Goal: Information Seeking & Learning: Learn about a topic

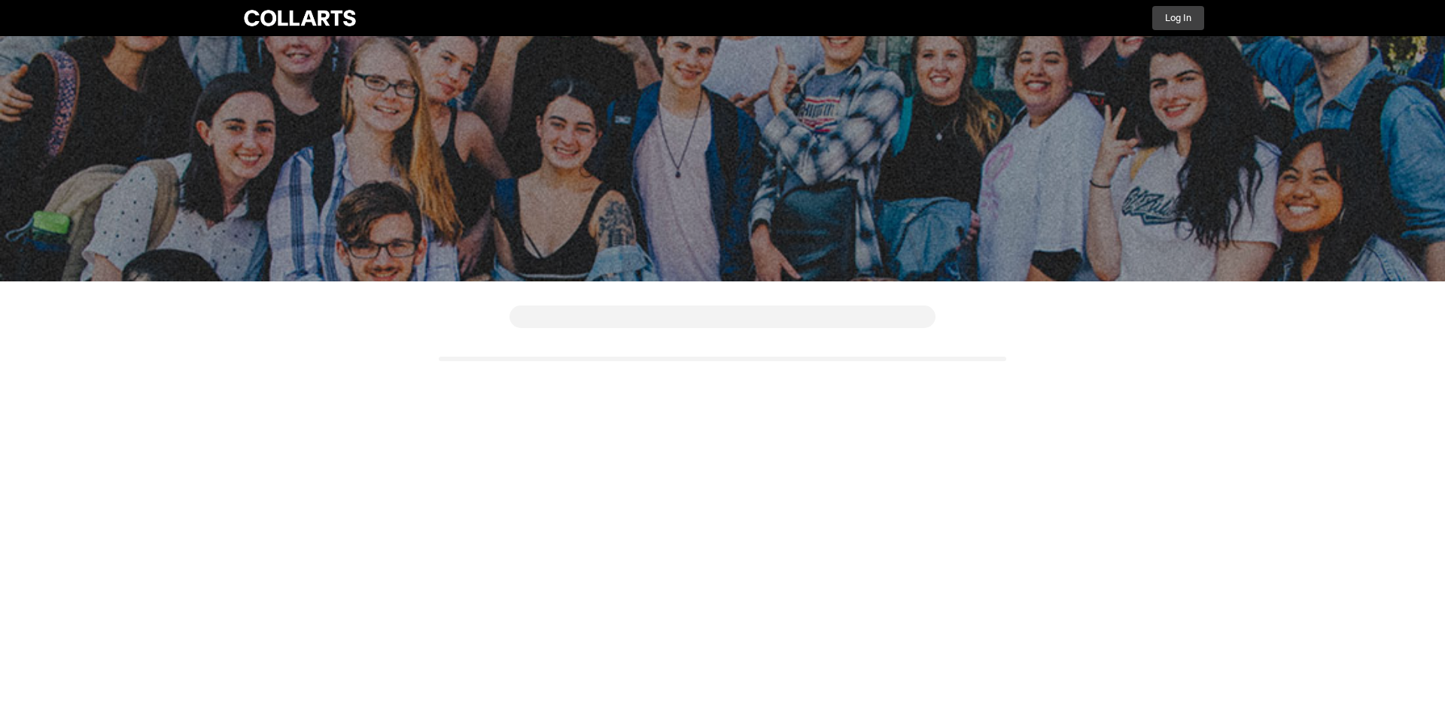
click at [1176, 14] on button "Log In" at bounding box center [1178, 18] width 52 height 24
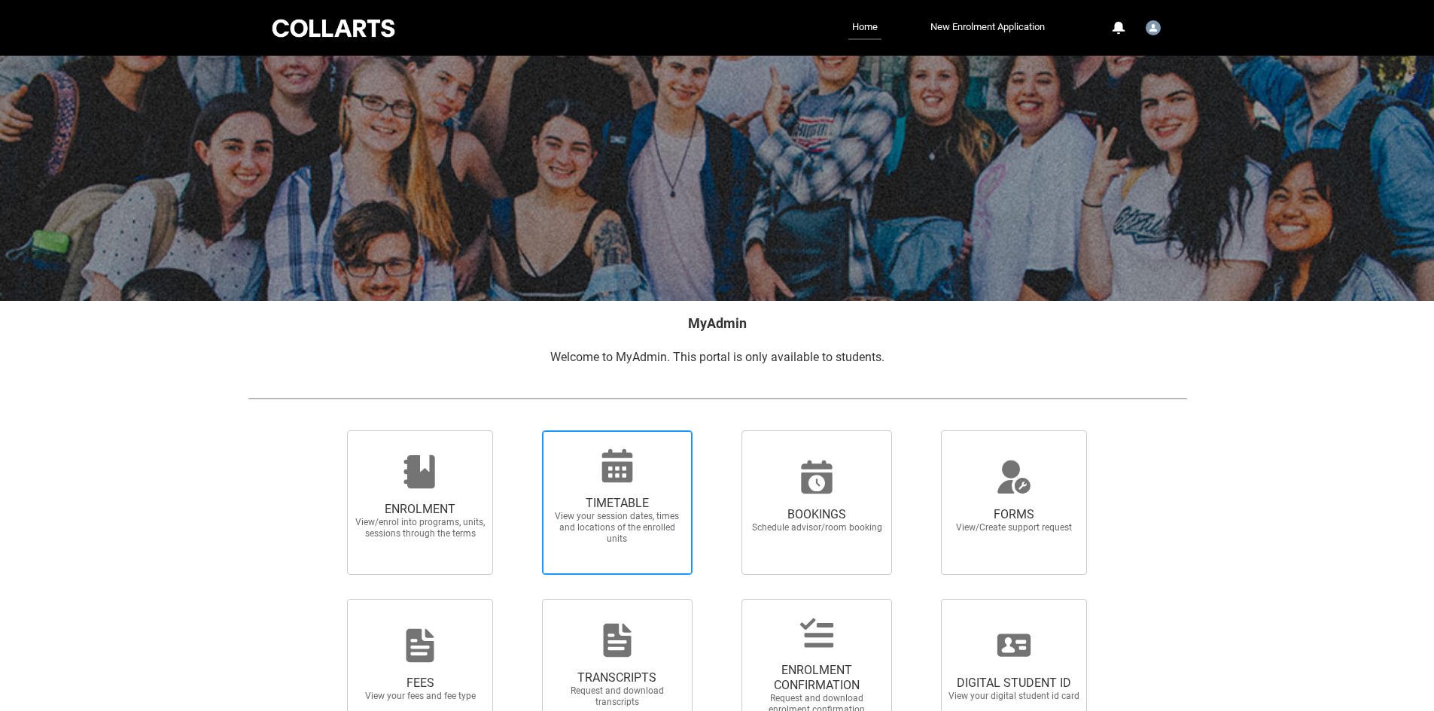
click at [637, 508] on span "TIMETABLE" at bounding box center [617, 503] width 132 height 15
click at [523, 431] on input "TIMETABLE View your session dates, times and locations of the enrolled units" at bounding box center [522, 430] width 1 height 1
radio input "true"
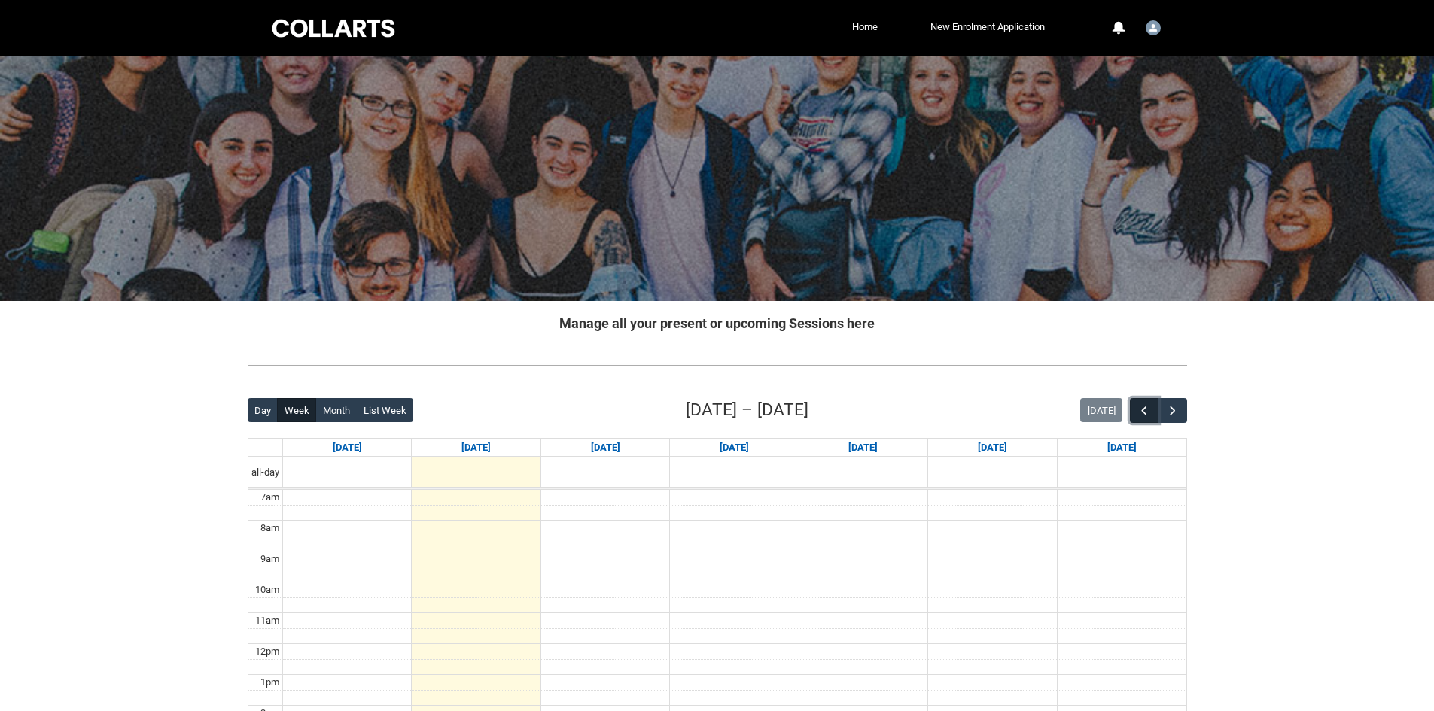
click at [1154, 415] on button "button" at bounding box center [1144, 410] width 29 height 25
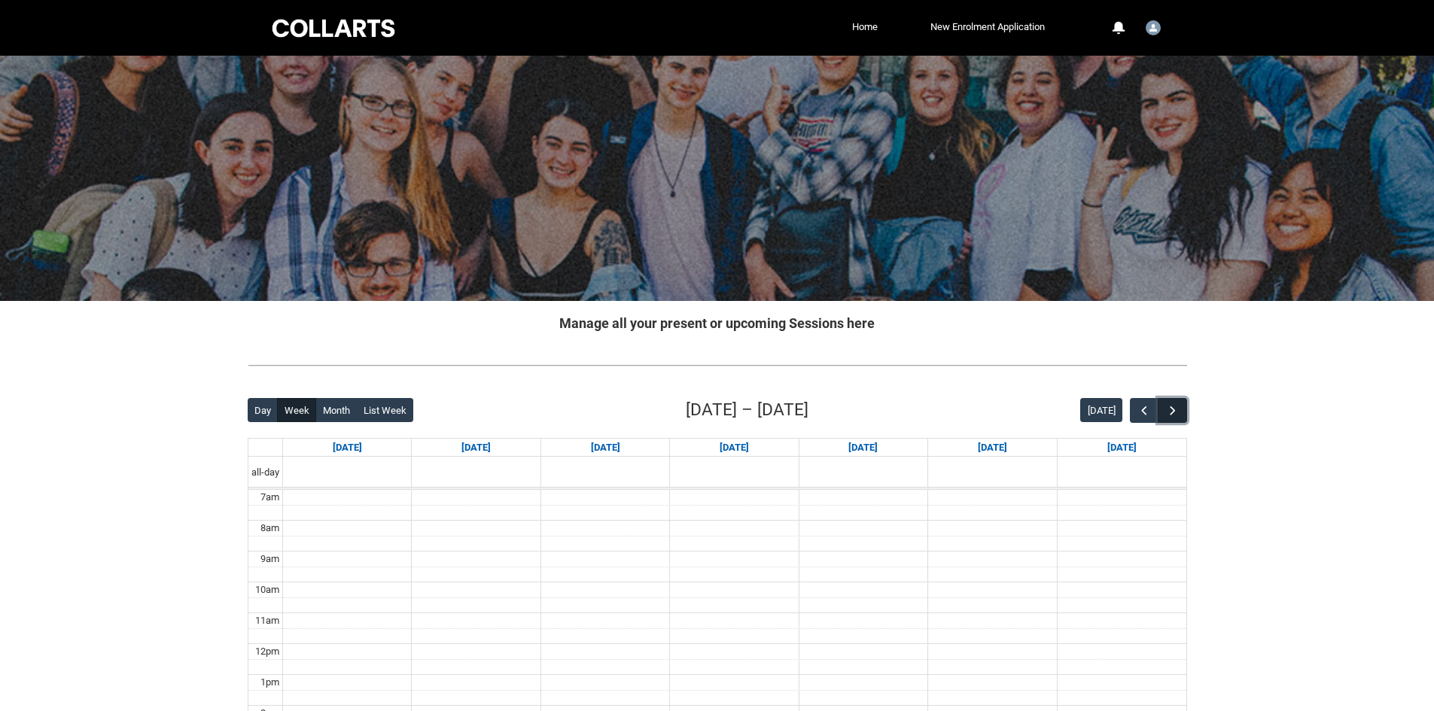
click at [1173, 412] on span "button" at bounding box center [1172, 410] width 15 height 15
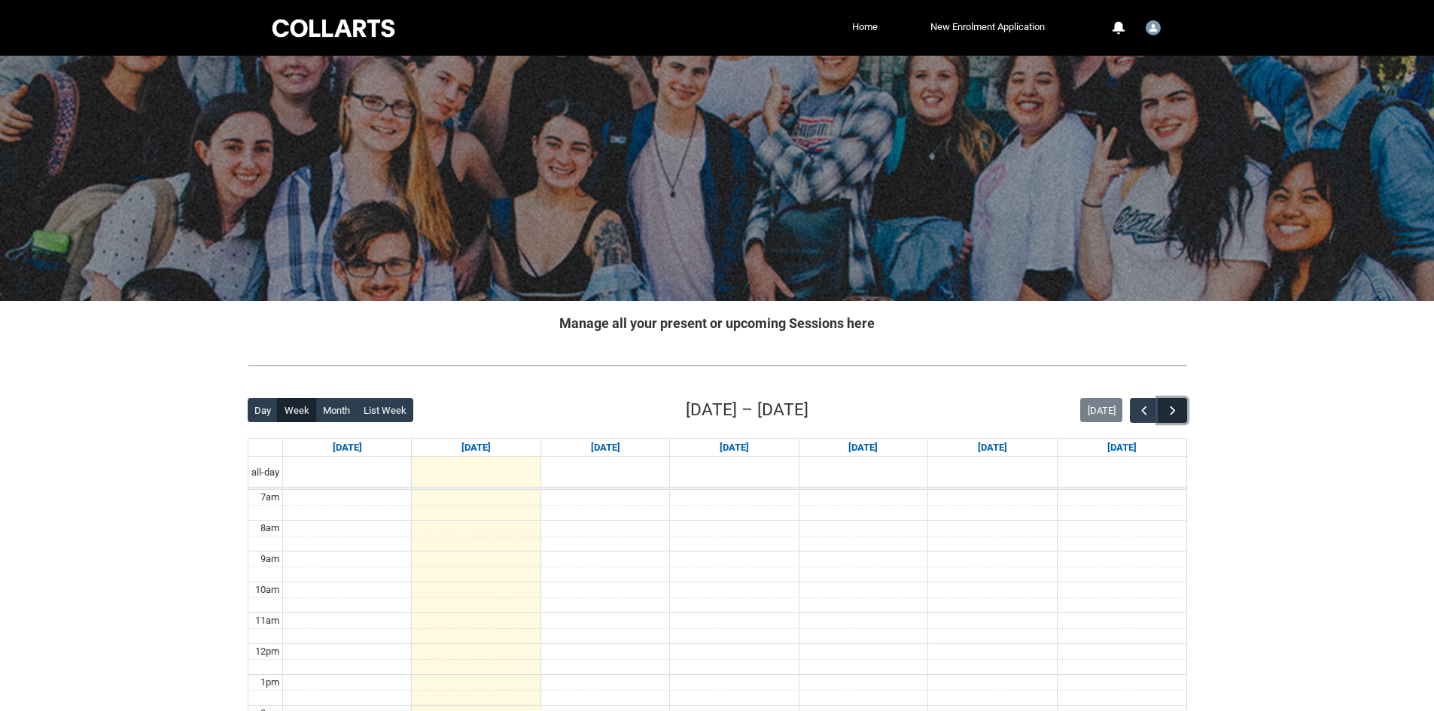
click at [1173, 412] on span "button" at bounding box center [1172, 410] width 15 height 15
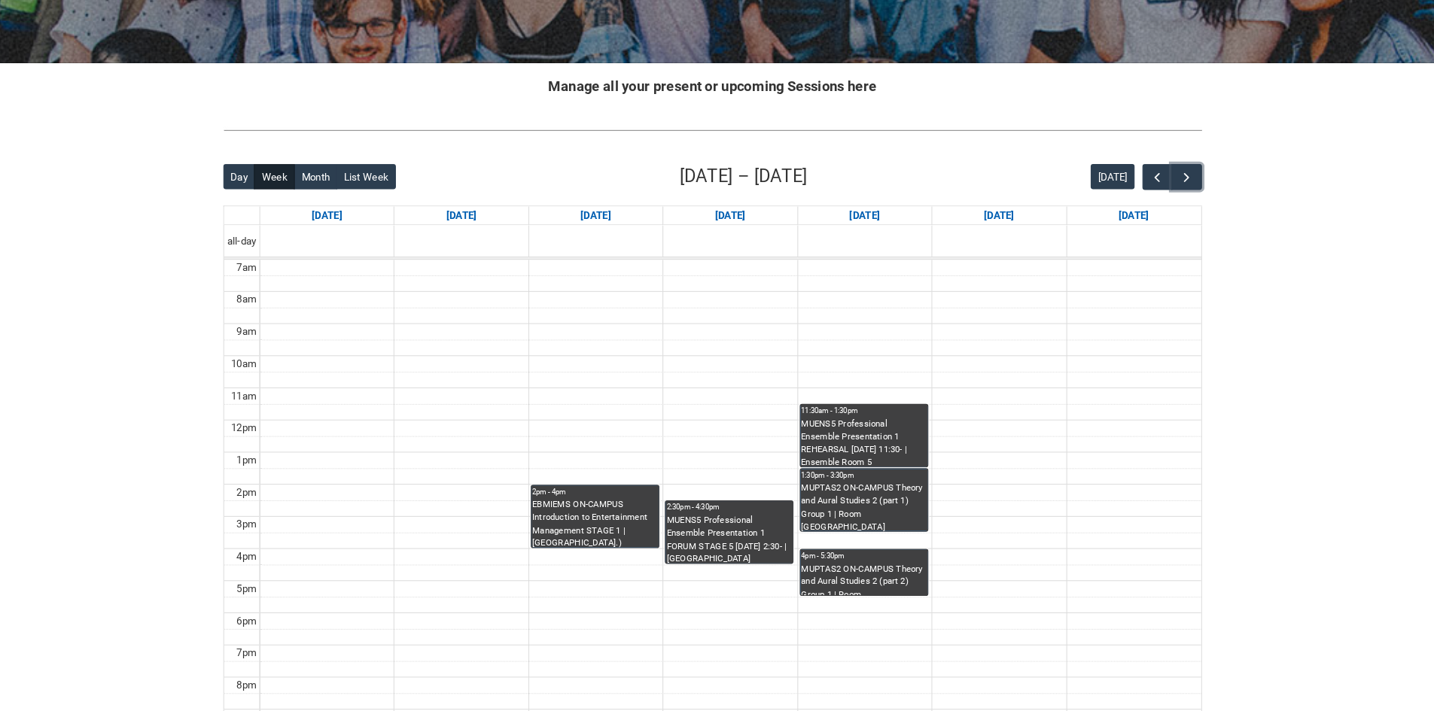
scroll to position [229, 0]
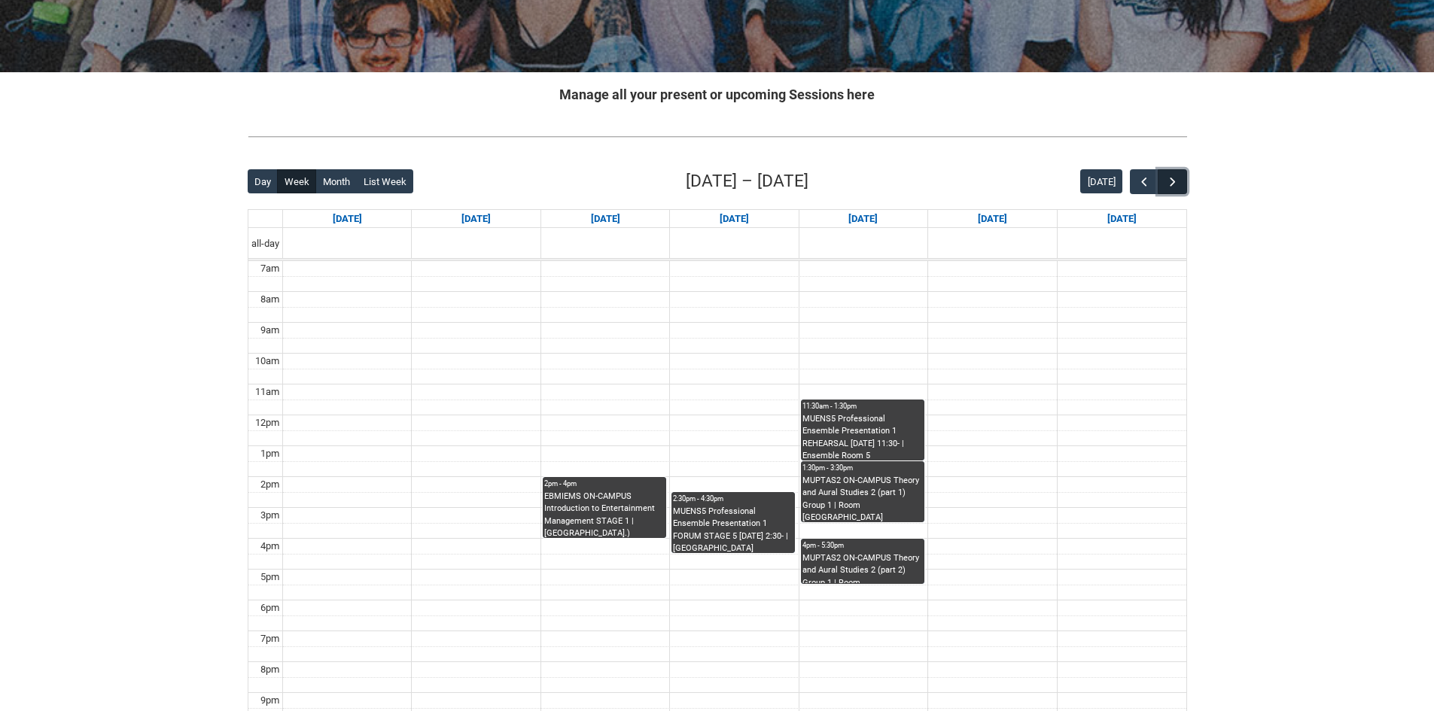
click at [1167, 183] on span "button" at bounding box center [1172, 182] width 15 height 15
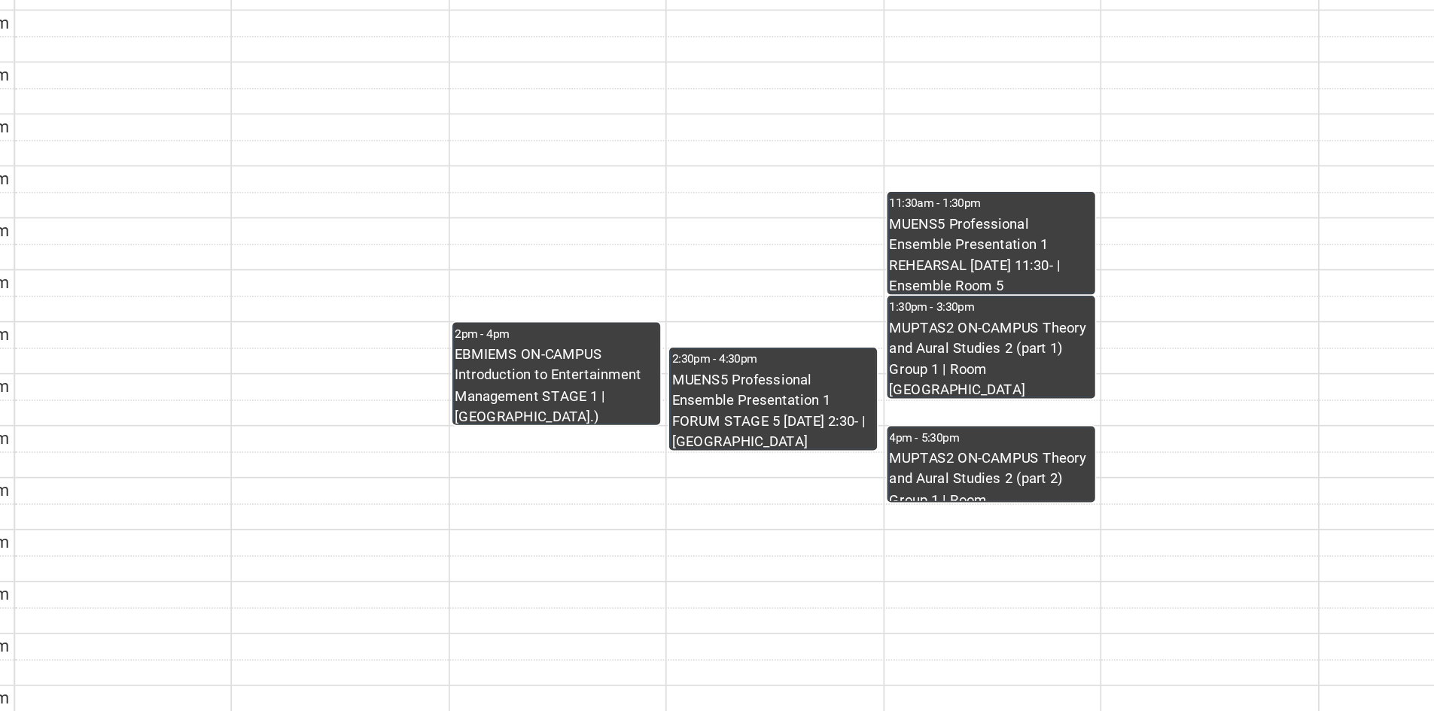
scroll to position [225, 0]
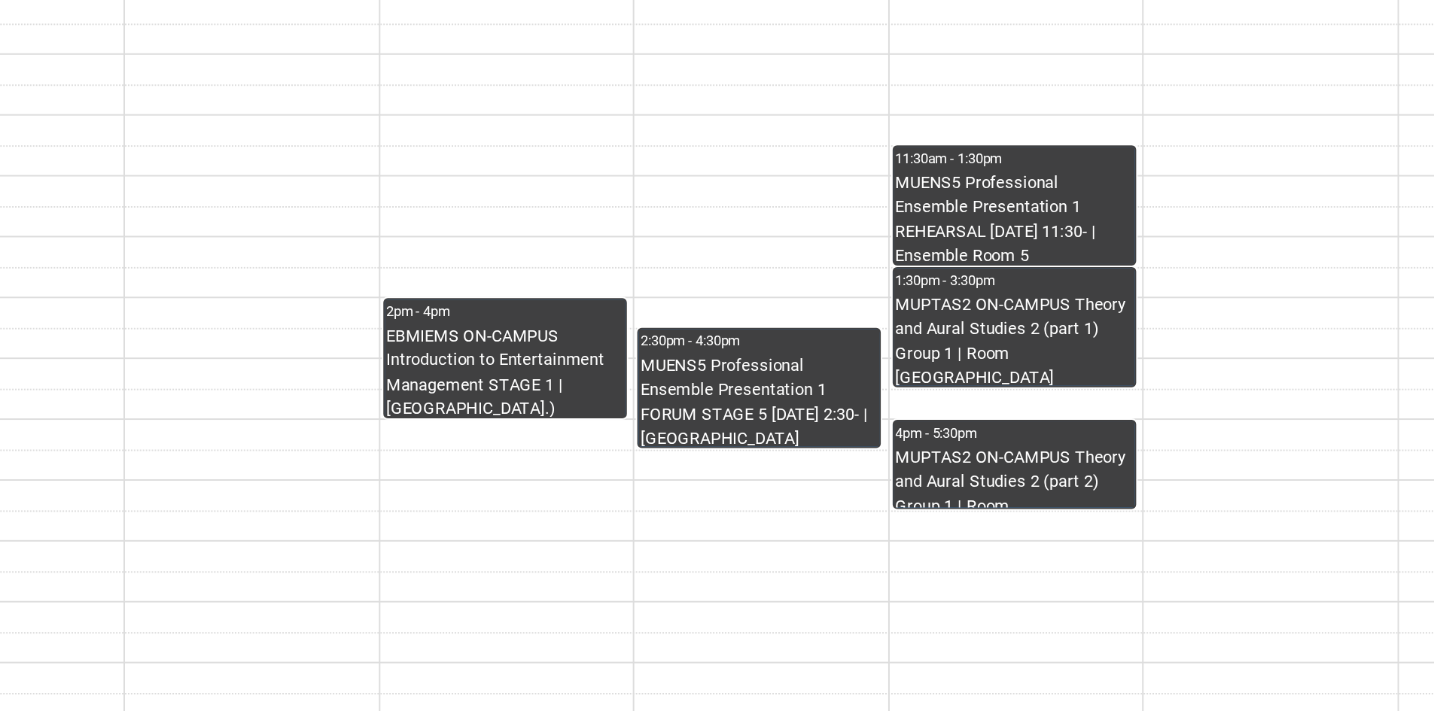
click at [869, 567] on div "MUPTAS2 ON-CAMPUS Theory and Aural Studies 2 (part 2) Group 1 | Room [GEOGRAPHI…" at bounding box center [862, 572] width 120 height 32
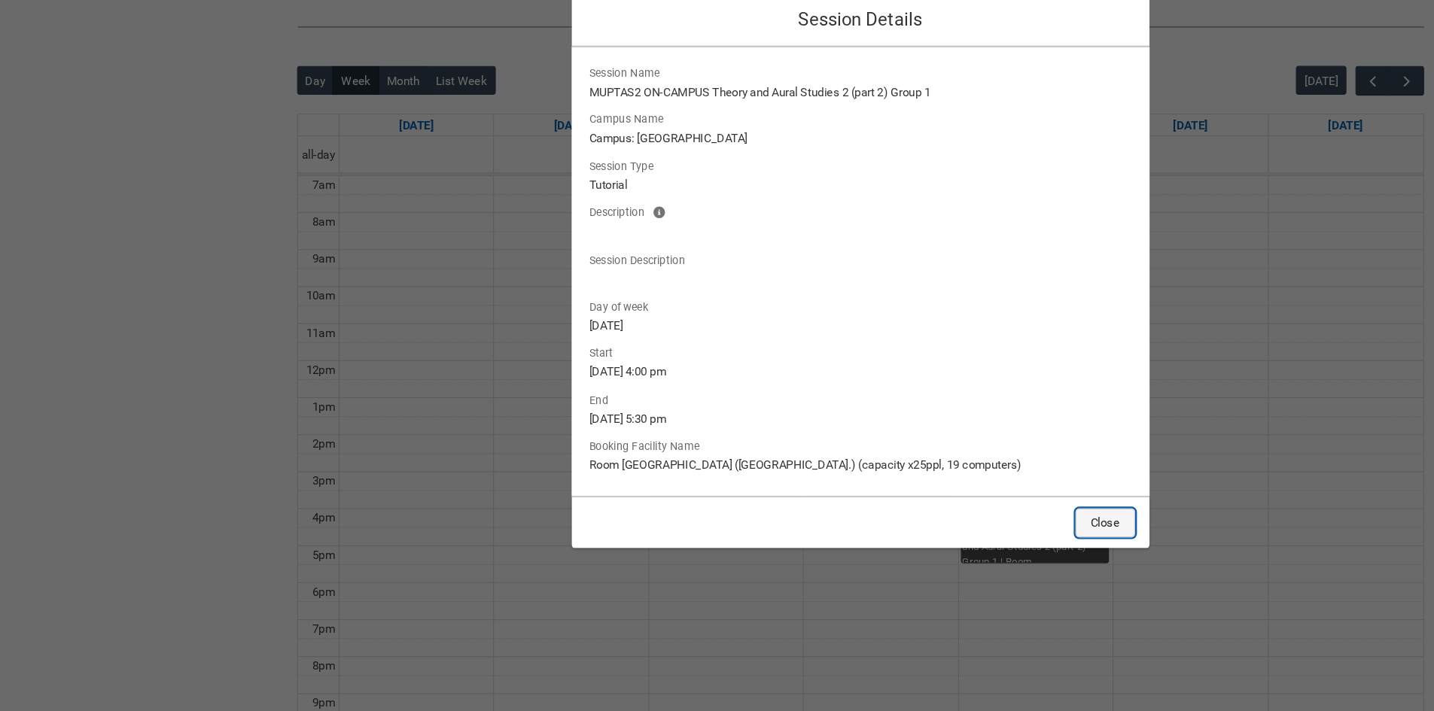
click at [919, 554] on button "Close" at bounding box center [921, 554] width 50 height 24
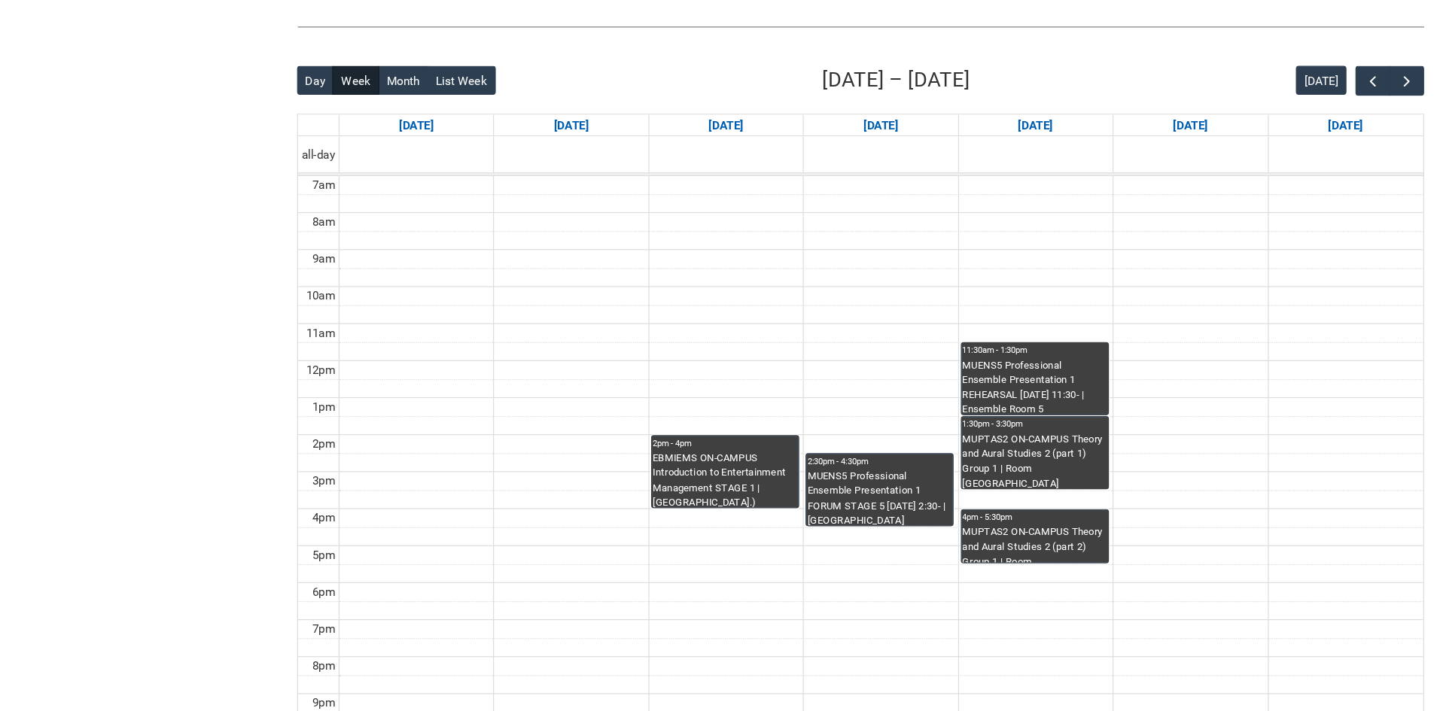
click at [906, 496] on div "MUPTAS2 ON-CAMPUS Theory and Aural Studies 2 (part 1) Group 1 | Room [GEOGRAPHI…" at bounding box center [862, 502] width 120 height 47
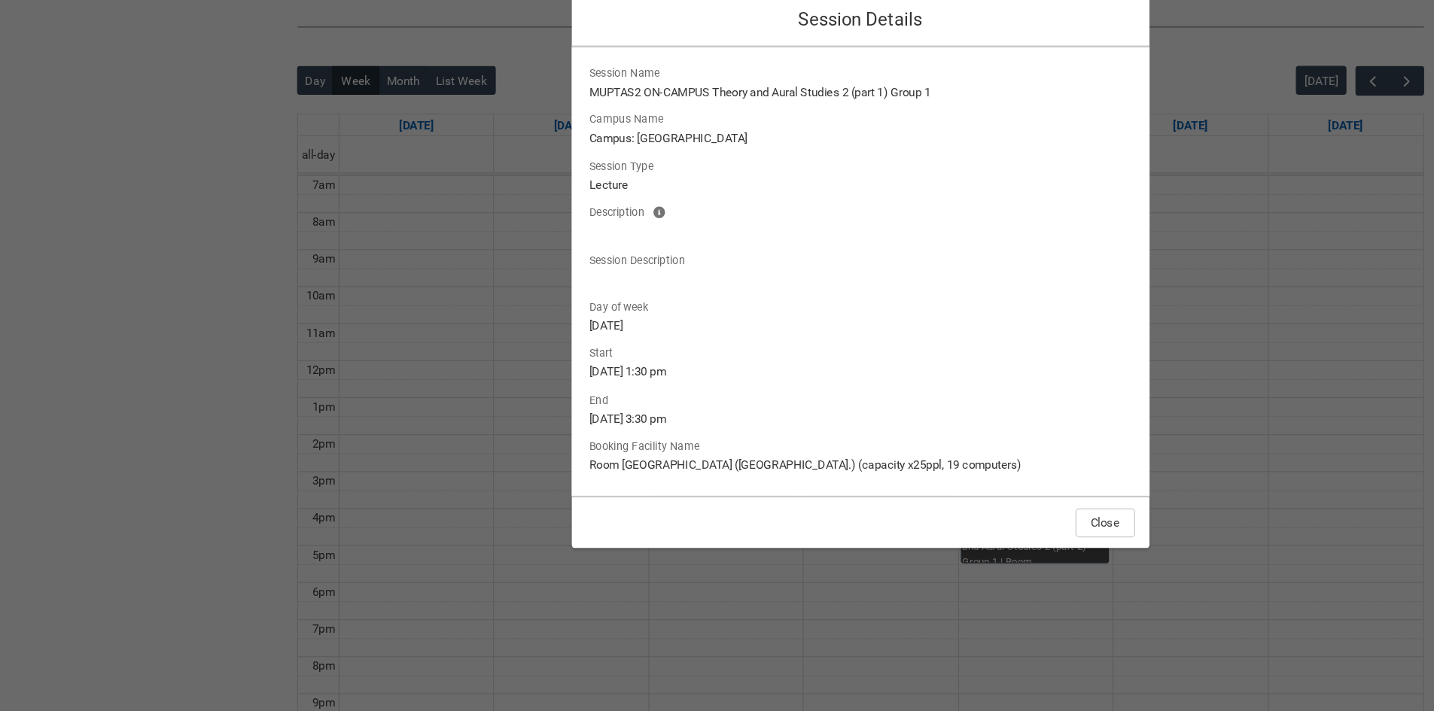
click at [915, 567] on div "Close" at bounding box center [717, 553] width 482 height 44
click at [923, 562] on button "Close" at bounding box center [921, 554] width 50 height 24
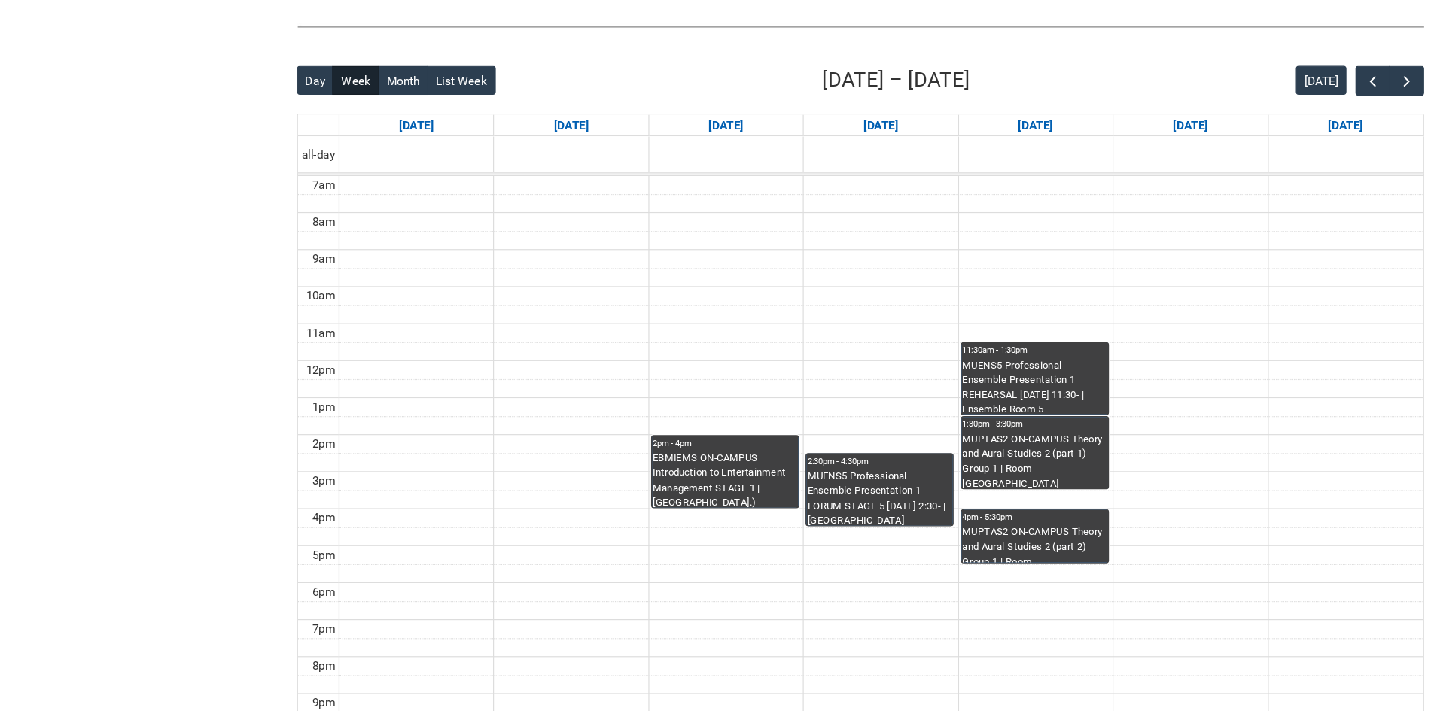
scroll to position [224, 0]
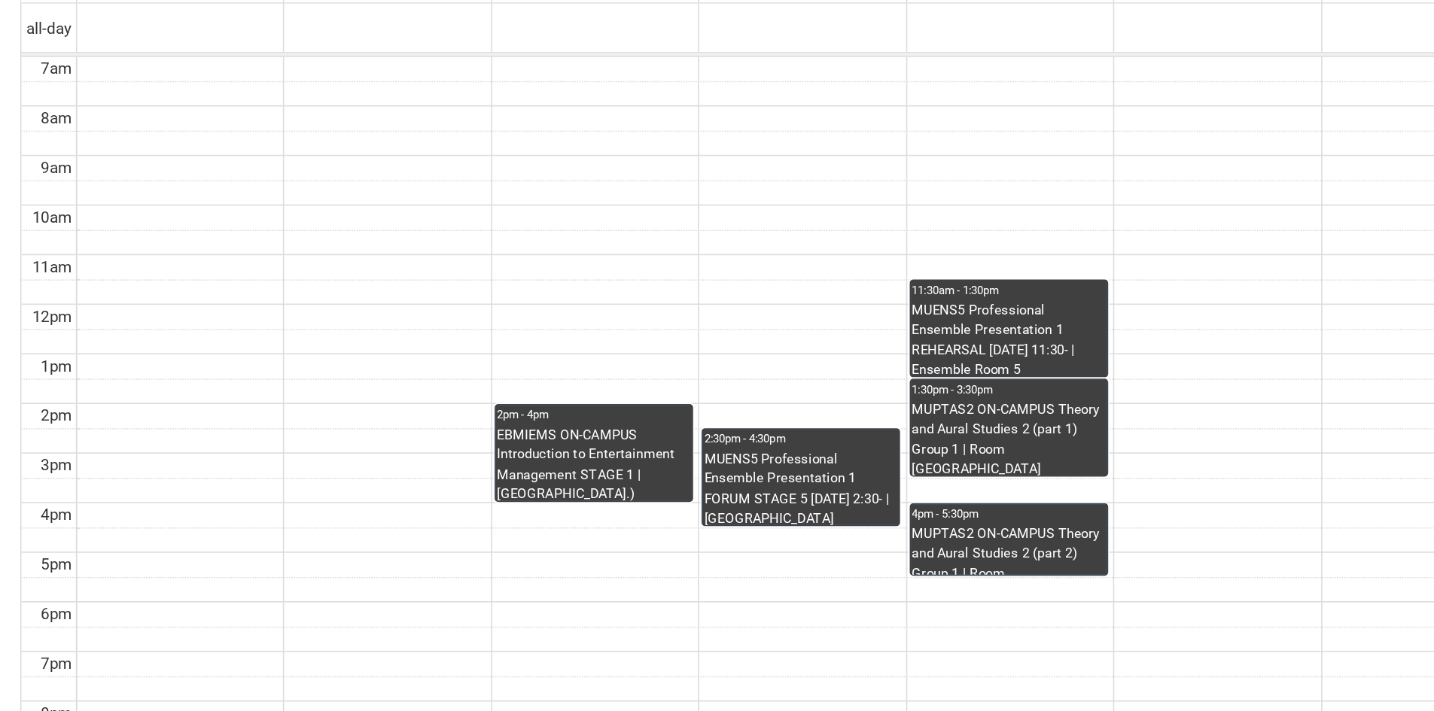
click at [768, 516] on div "MUENS5 Professional Ensemble Presentation 1 FORUM STAGE 5 [DATE] 2:30- | [GEOGR…" at bounding box center [733, 533] width 120 height 47
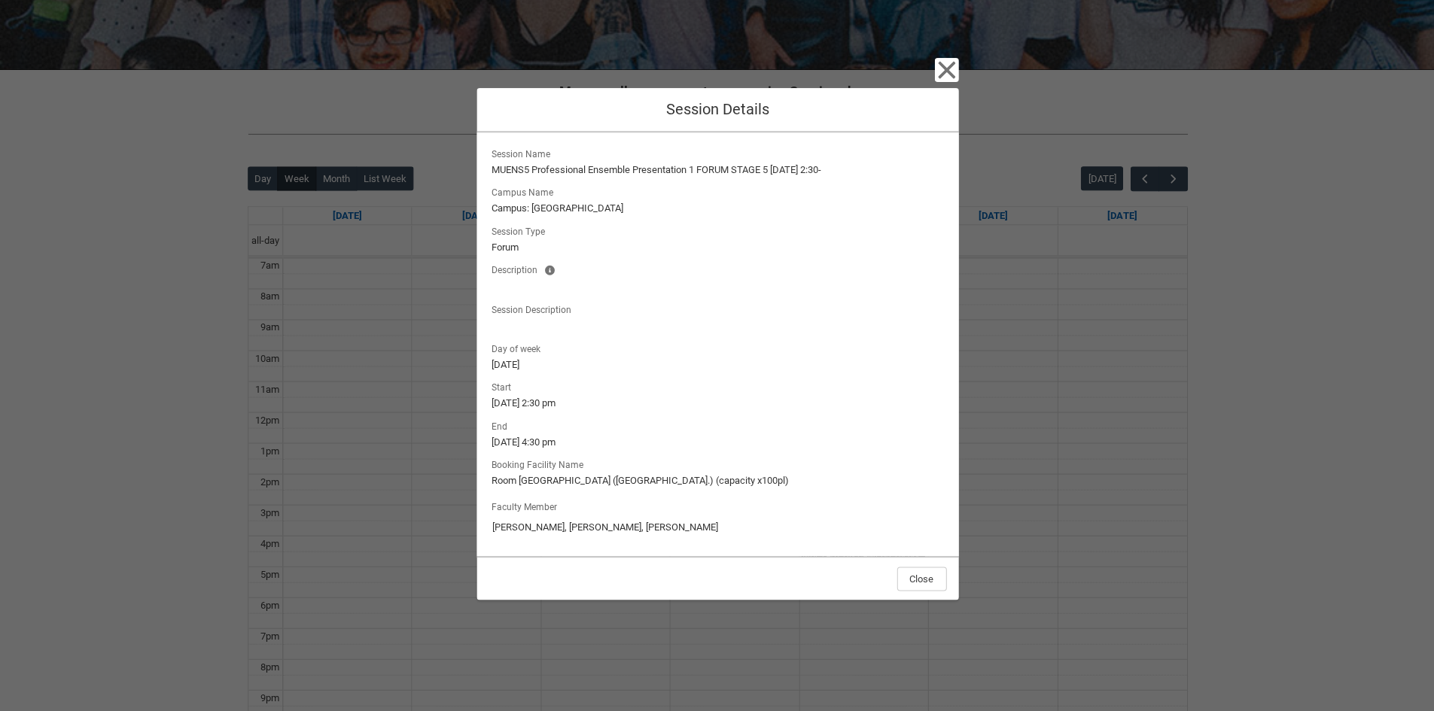
scroll to position [231, 0]
click at [911, 594] on div "Close" at bounding box center [717, 578] width 482 height 44
click at [908, 580] on button "Close" at bounding box center [921, 579] width 50 height 24
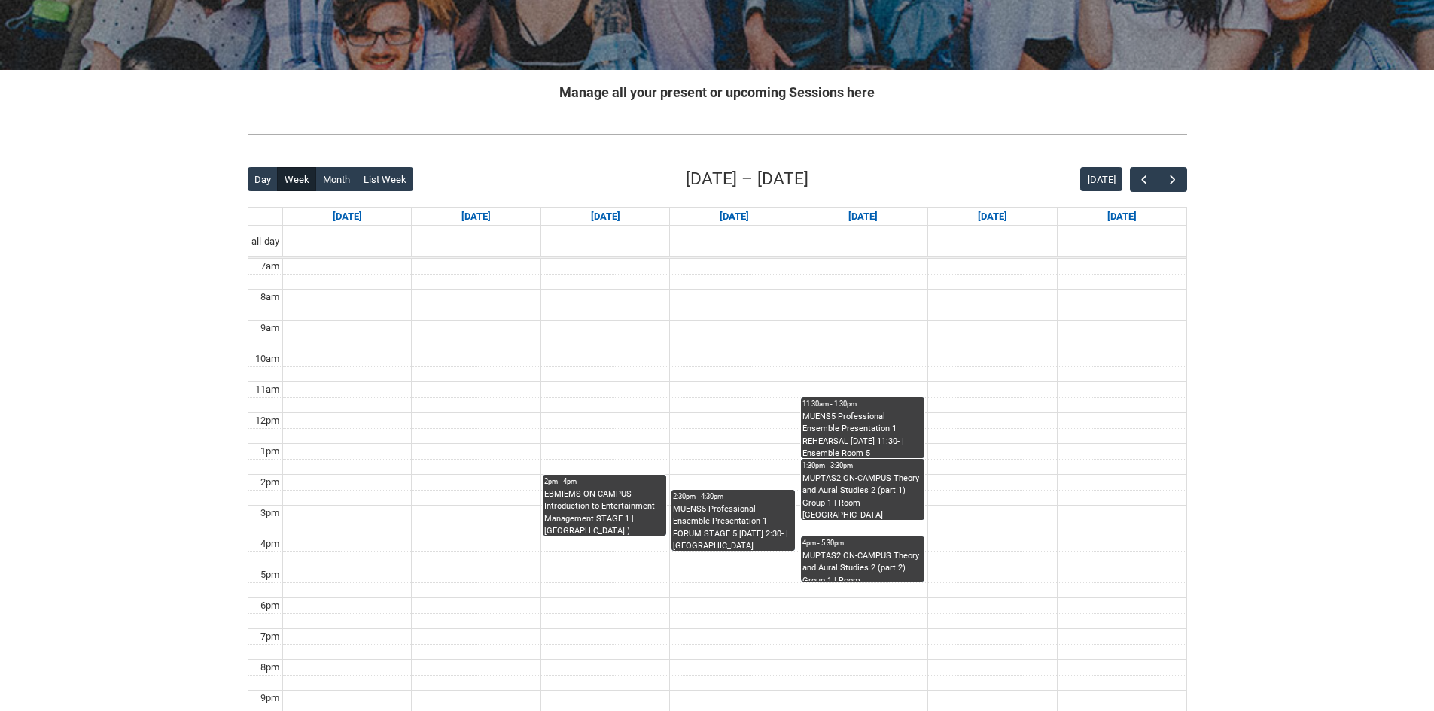
click at [829, 440] on div "MUENS5 Professional Ensemble Presentation 1 REHEARSAL [DATE] 11:30- | Ensemble …" at bounding box center [862, 434] width 120 height 47
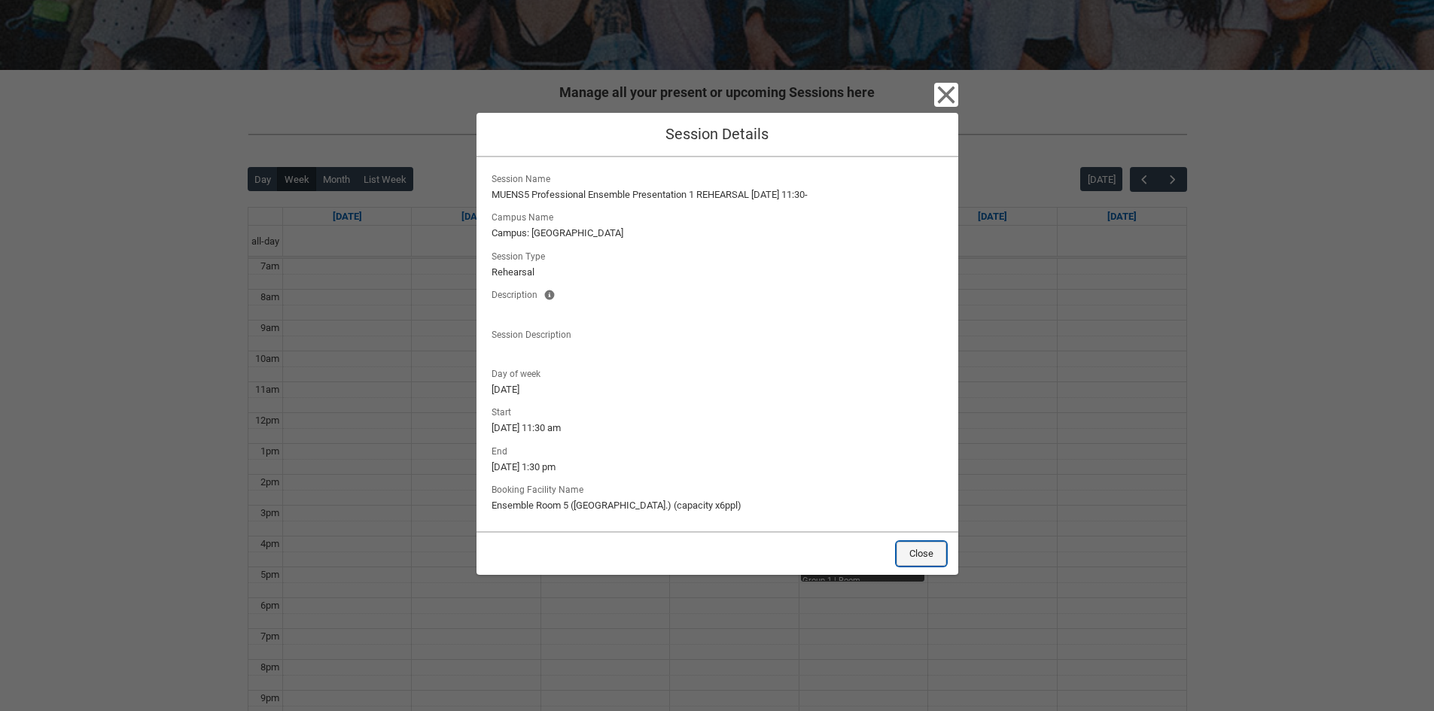
click at [897, 552] on button "Close" at bounding box center [921, 554] width 50 height 24
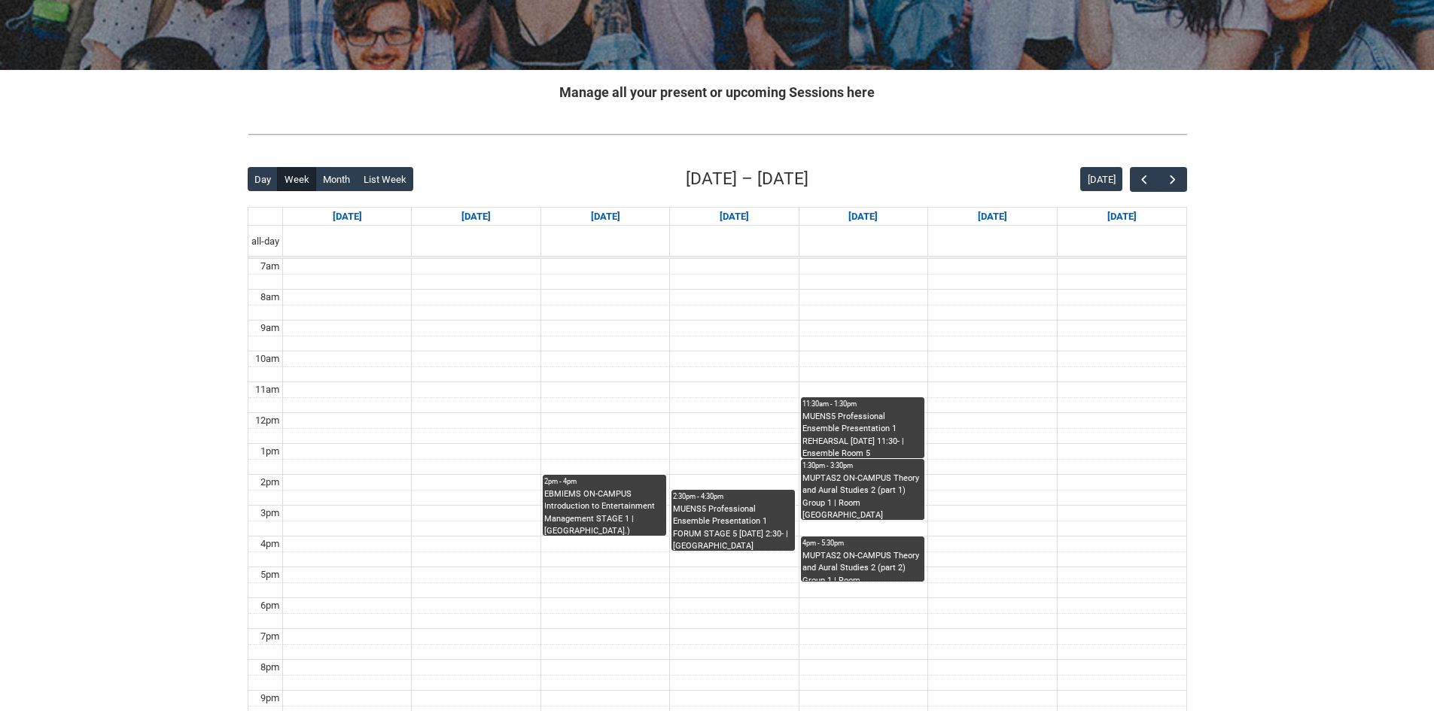
click at [577, 527] on div "EBMIEMS ON-CAMPUS Introduction to Entertainment Management STAGE 1 | [GEOGRAPHI…" at bounding box center [604, 511] width 120 height 47
